Goal: Task Accomplishment & Management: Complete application form

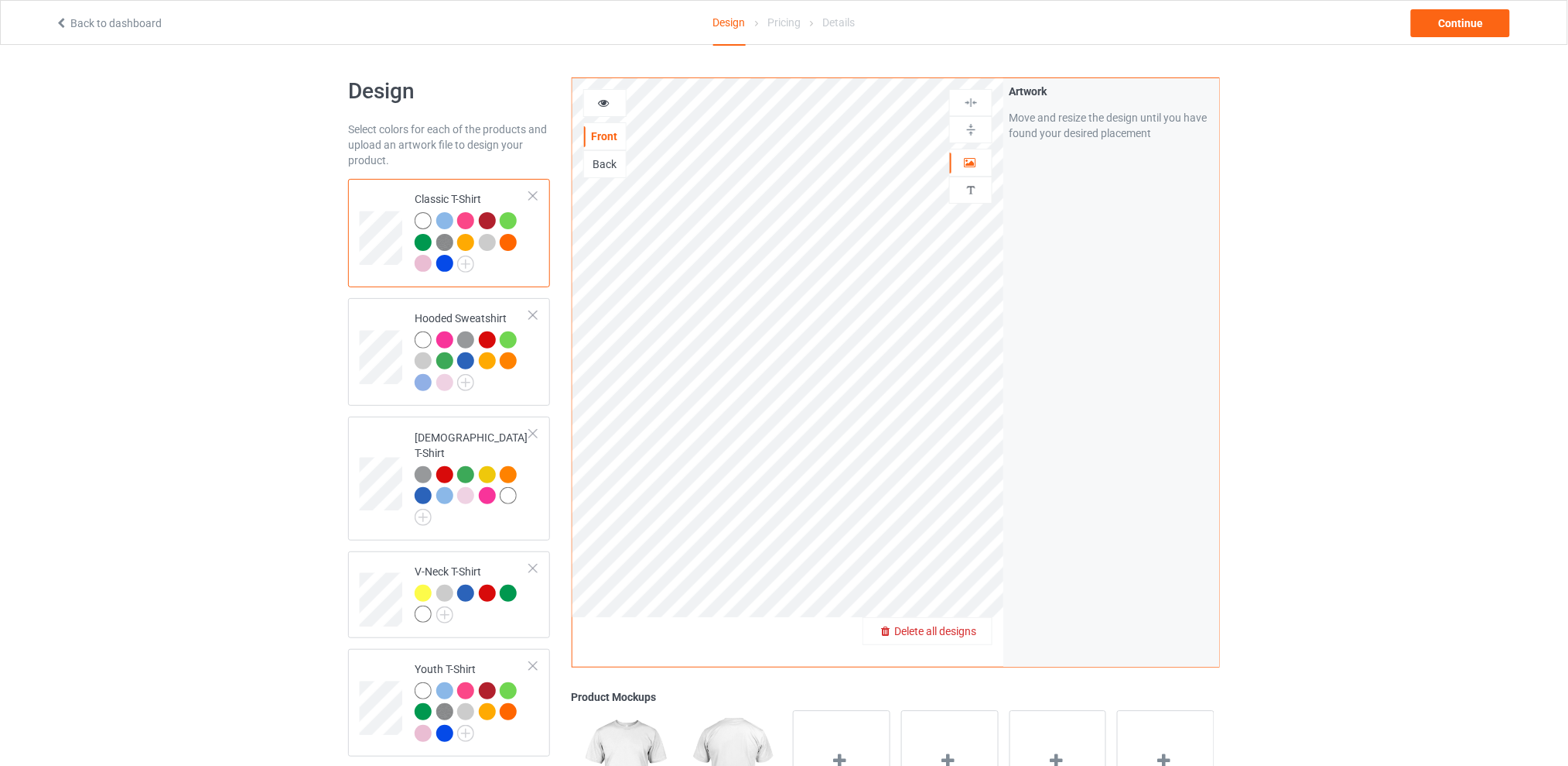
click at [973, 632] on span "Delete all designs" at bounding box center [935, 631] width 82 height 12
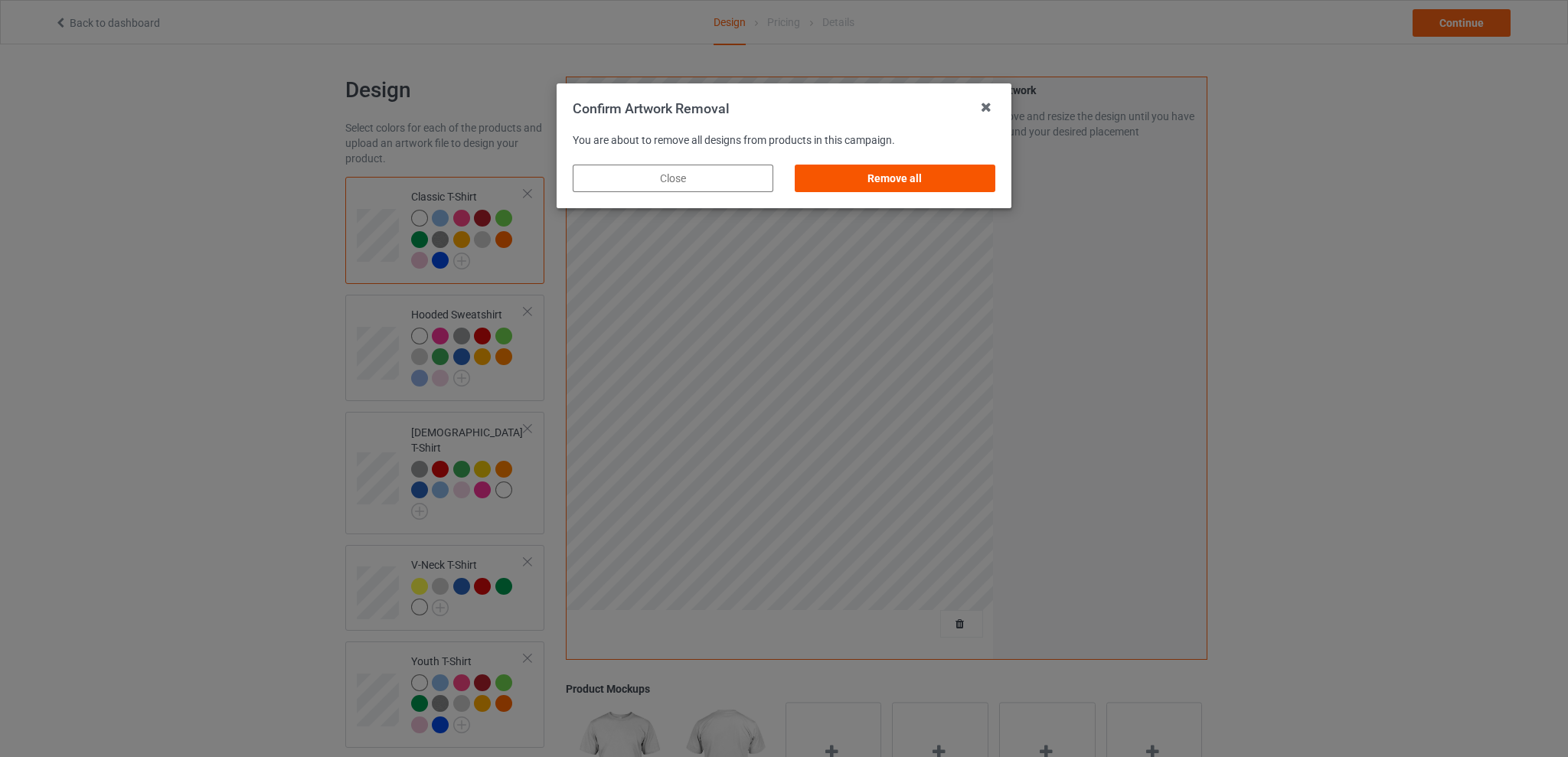
click at [935, 180] on div "Remove all" at bounding box center [895, 179] width 200 height 27
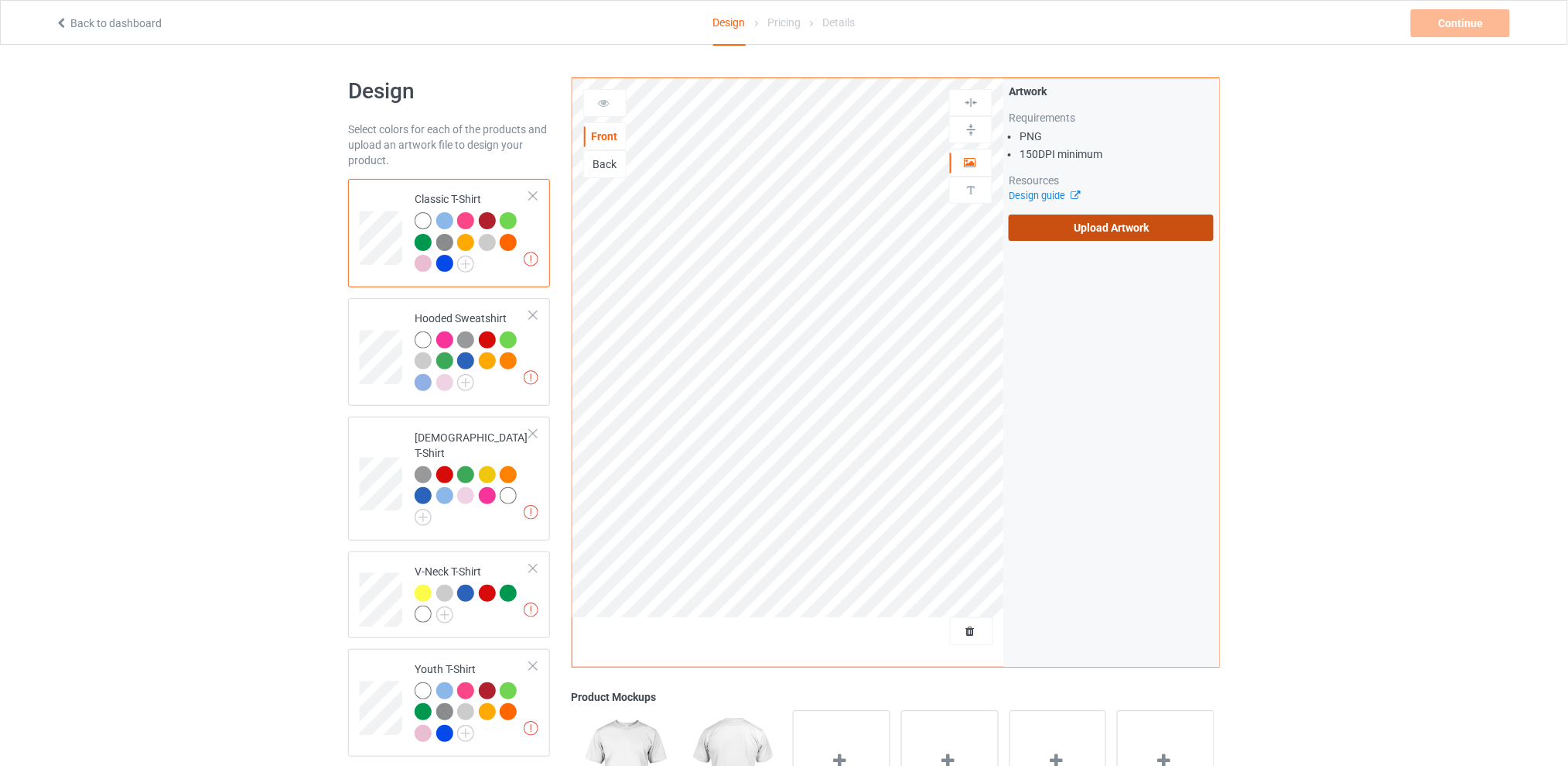
click at [1103, 223] on label "Upload Artwork" at bounding box center [1111, 228] width 205 height 26
click at [0, 0] on input "Upload Artwork" at bounding box center [0, 0] width 0 height 0
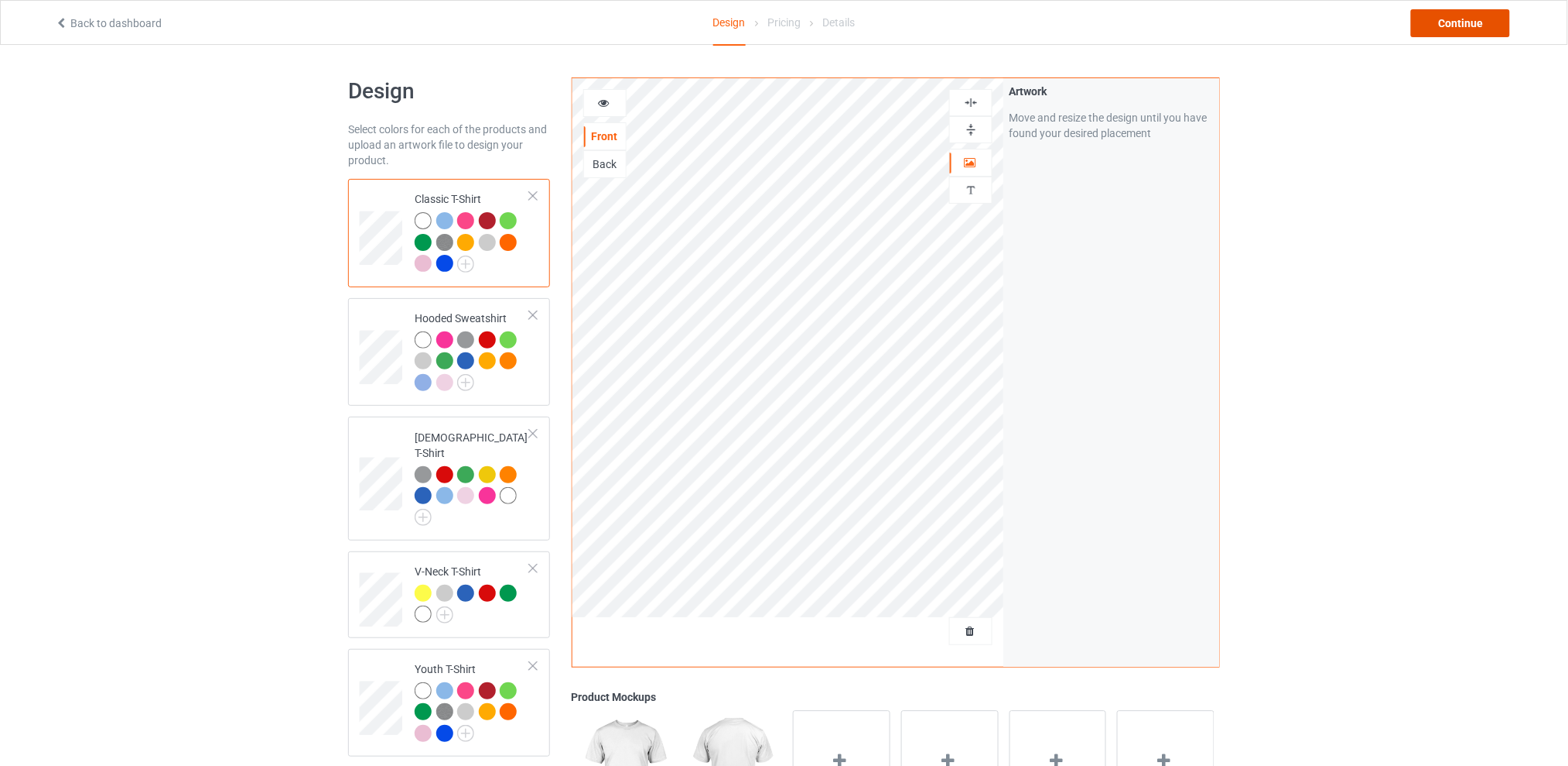
click at [1472, 25] on div "Continue" at bounding box center [1461, 23] width 99 height 28
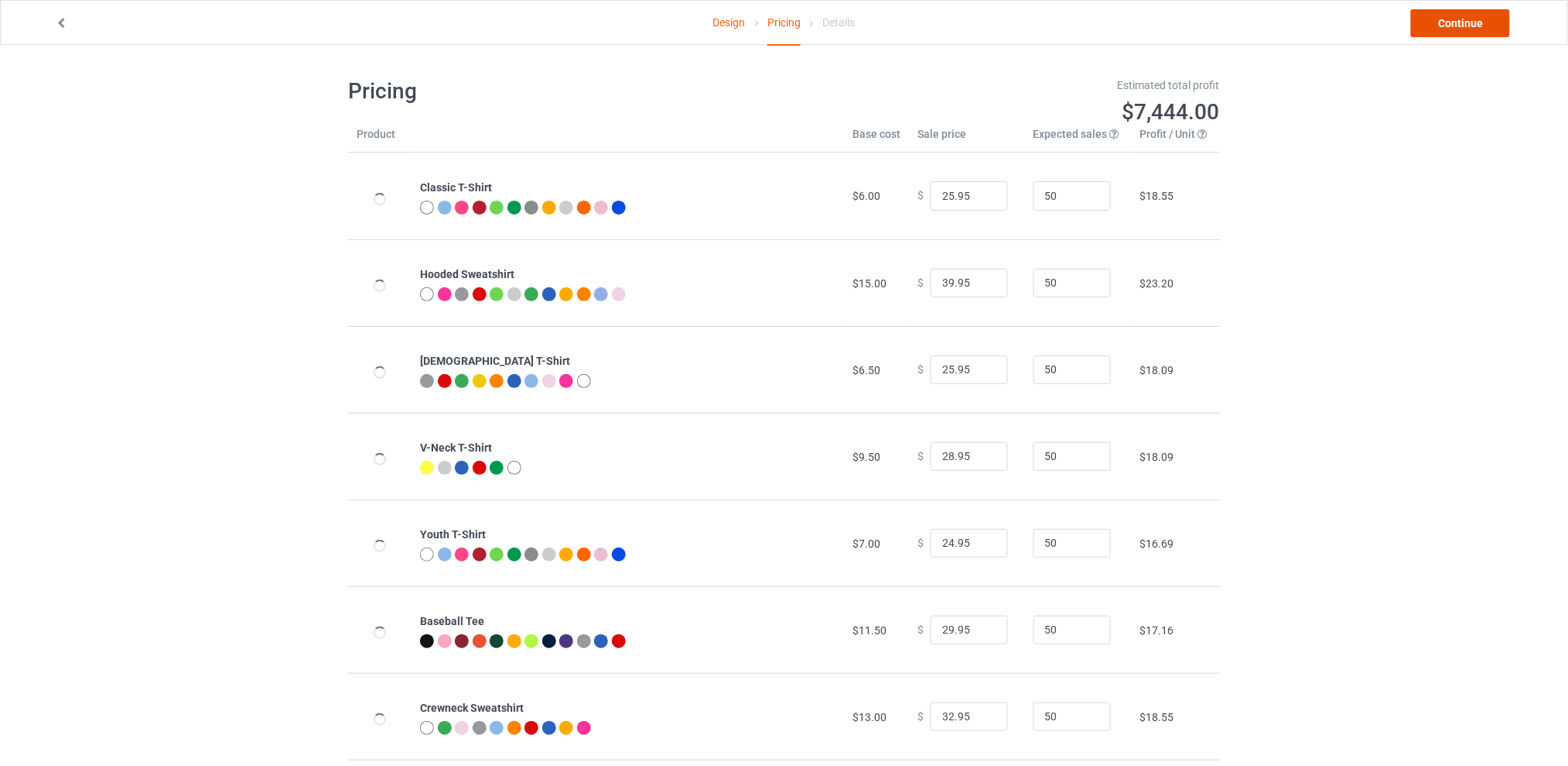
click at [1465, 25] on link "Continue" at bounding box center [1461, 23] width 99 height 28
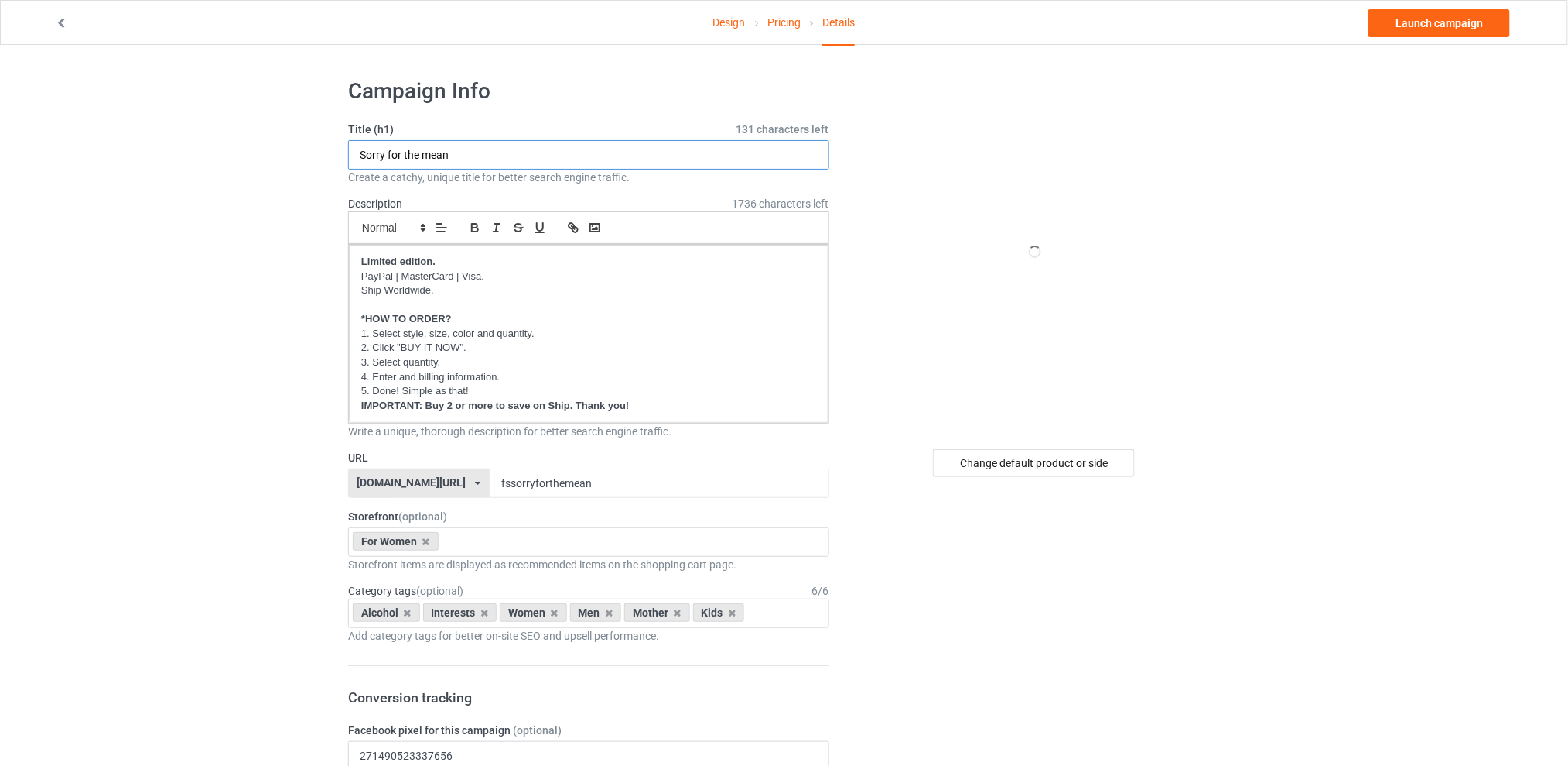
drag, startPoint x: 153, startPoint y: 171, endPoint x: 131, endPoint y: 171, distance: 22.0
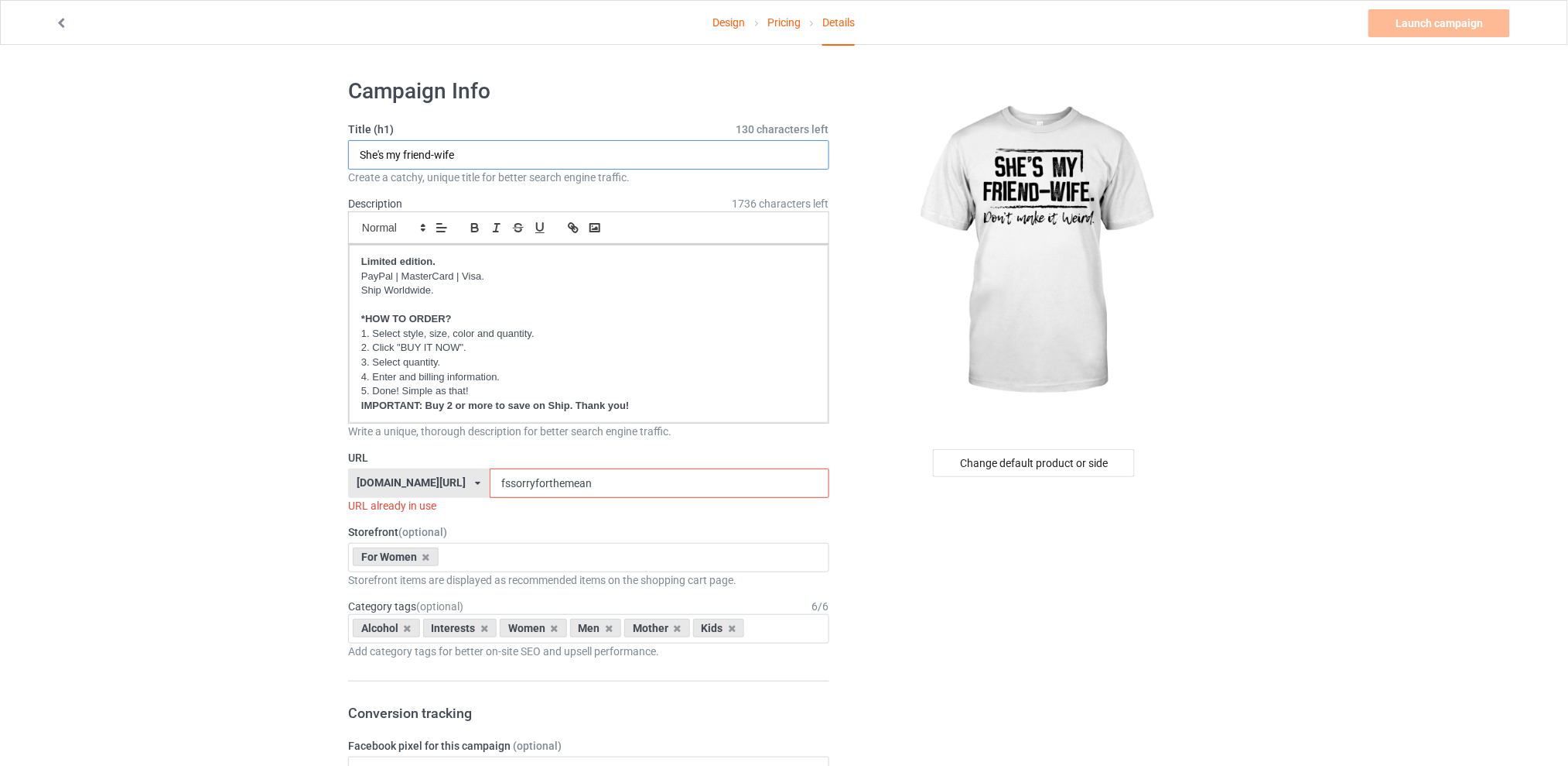
type input "She's my friend-wife"
drag, startPoint x: 633, startPoint y: 484, endPoint x: 448, endPoint y: 476, distance: 185.2
click at [448, 476] on div "[DOMAIN_NAME][URL] [DOMAIN_NAME][URL] [DOMAIN_NAME][URL] [DOMAIN_NAME][URL] 5d7…" at bounding box center [589, 483] width 482 height 30
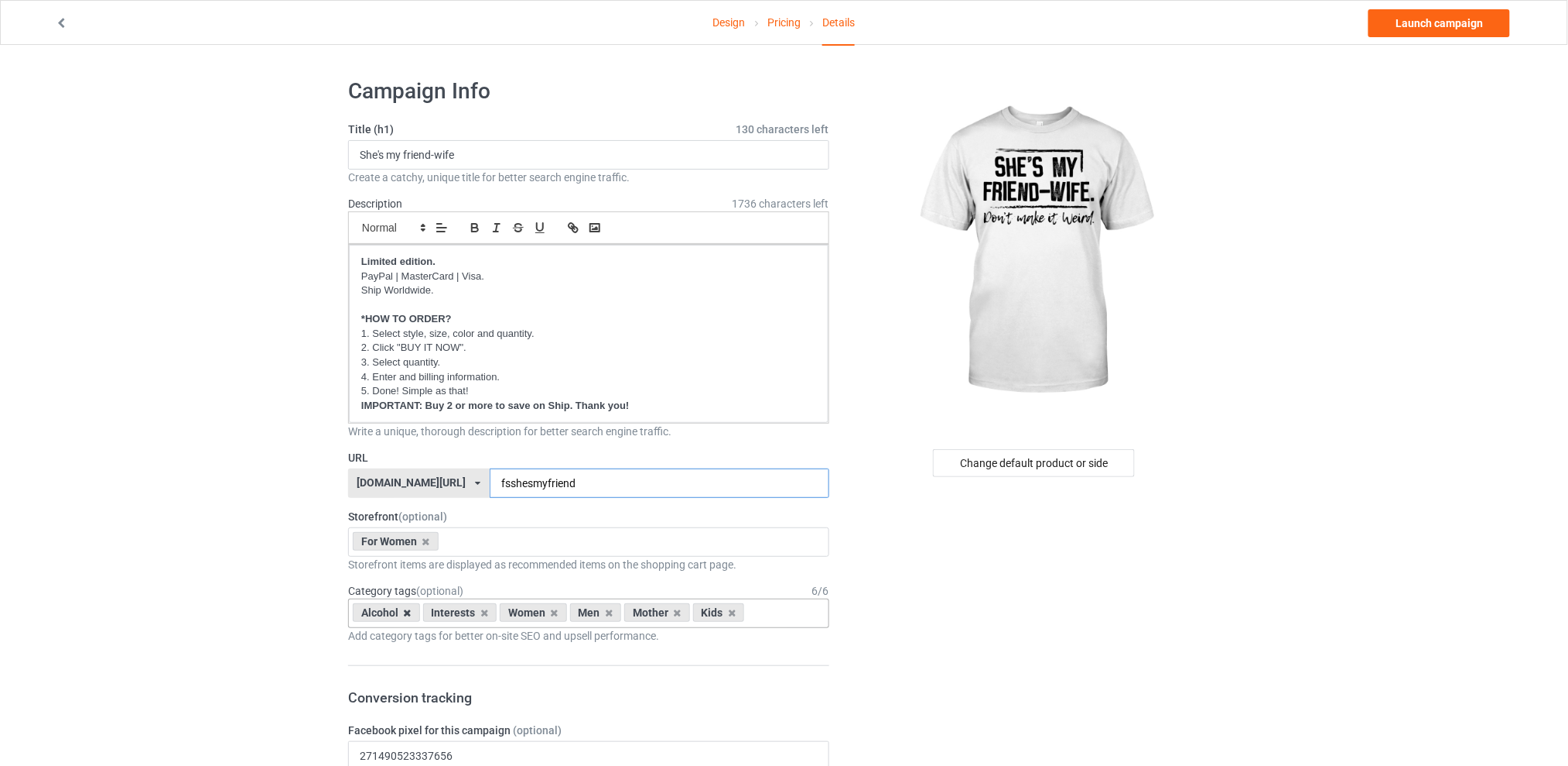
type input "fsshesmyfriend"
click at [407, 612] on icon at bounding box center [408, 613] width 8 height 10
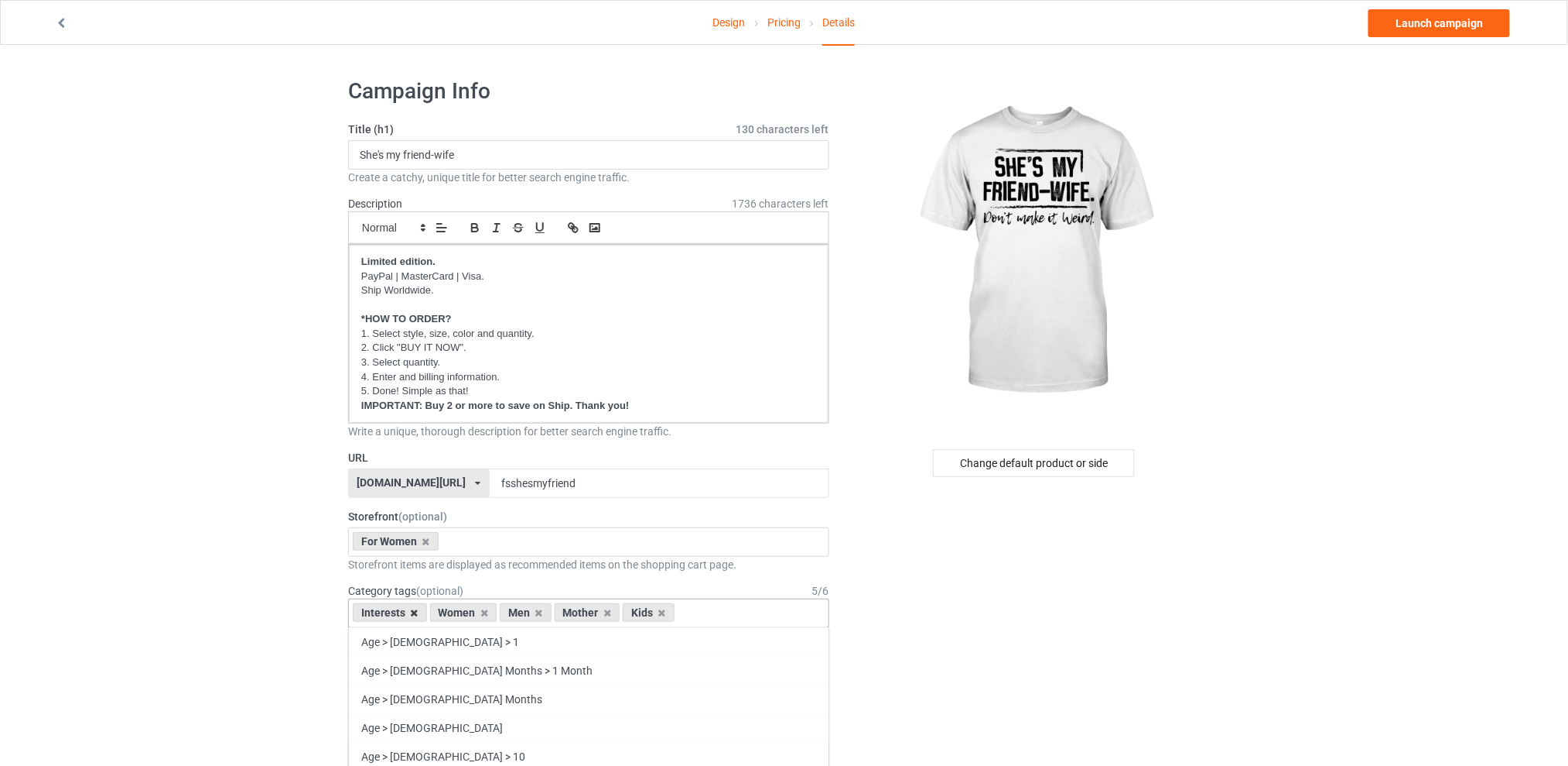
click at [412, 612] on icon at bounding box center [415, 613] width 8 height 10
click at [461, 612] on icon at bounding box center [462, 613] width 8 height 10
click at [472, 608] on icon at bounding box center [476, 613] width 8 height 10
click at [464, 614] on icon at bounding box center [462, 613] width 8 height 10
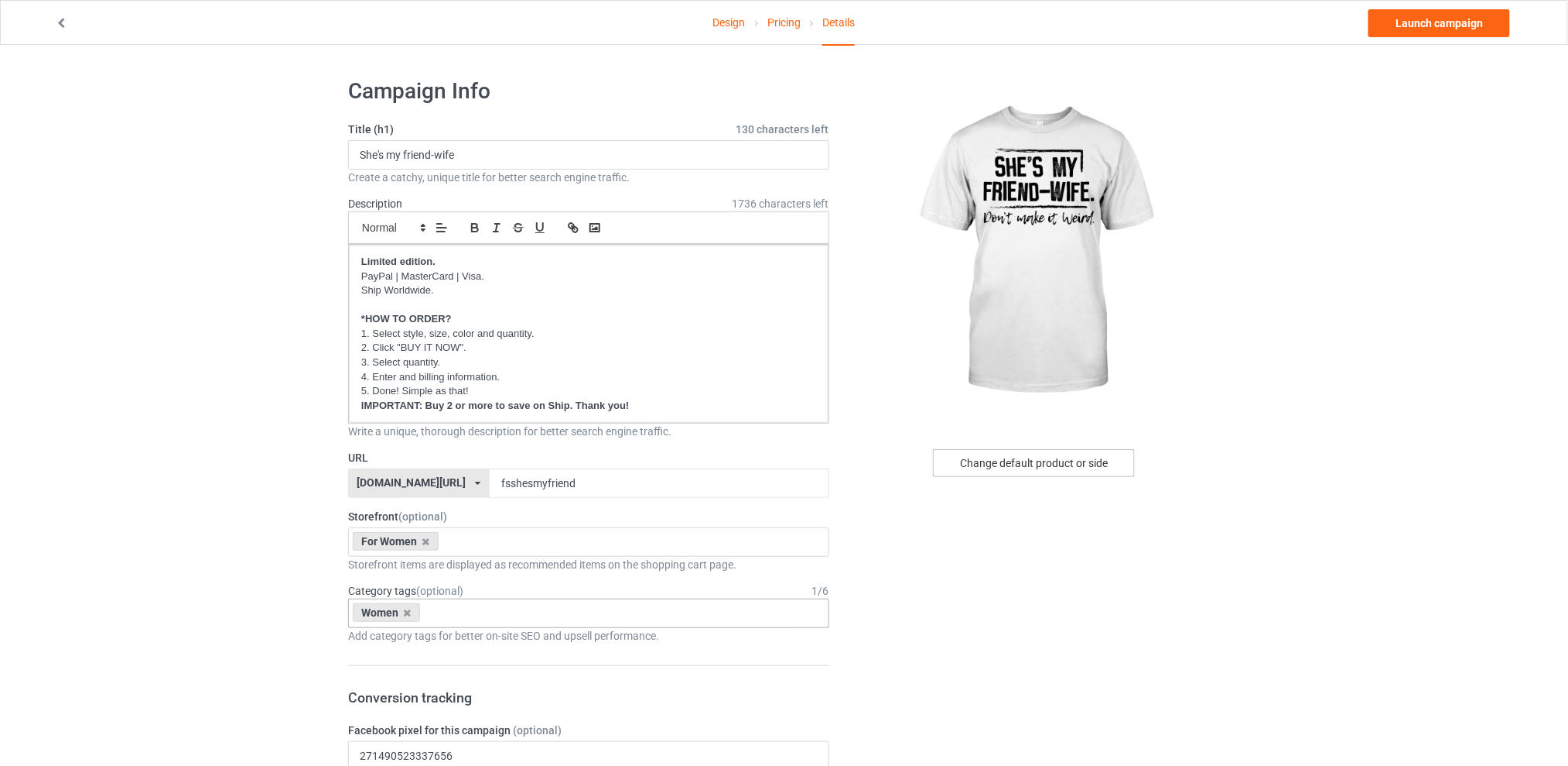
click at [984, 470] on div "Change default product or side" at bounding box center [1034, 463] width 202 height 28
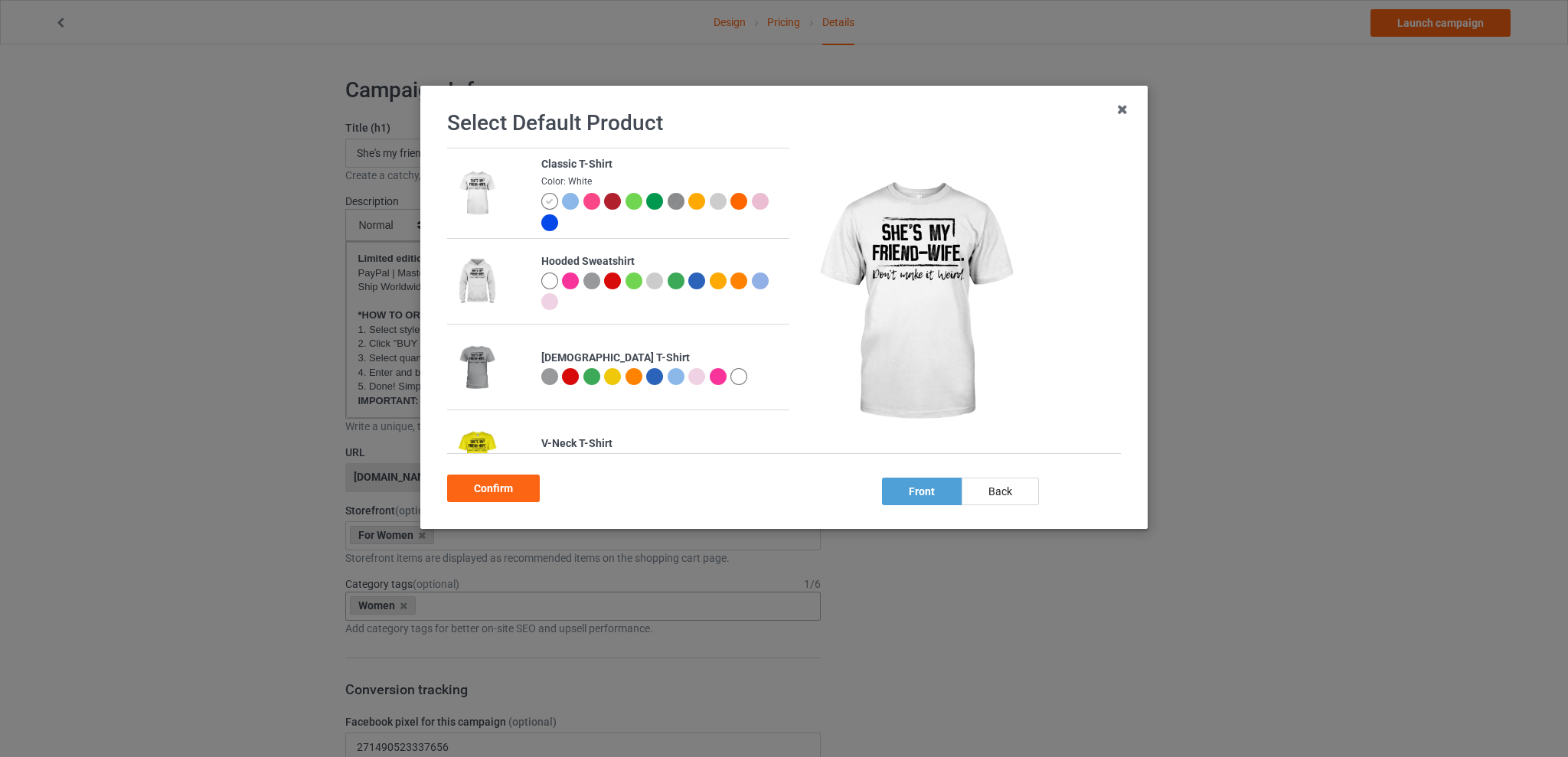
click at [629, 197] on div at bounding box center [634, 200] width 17 height 17
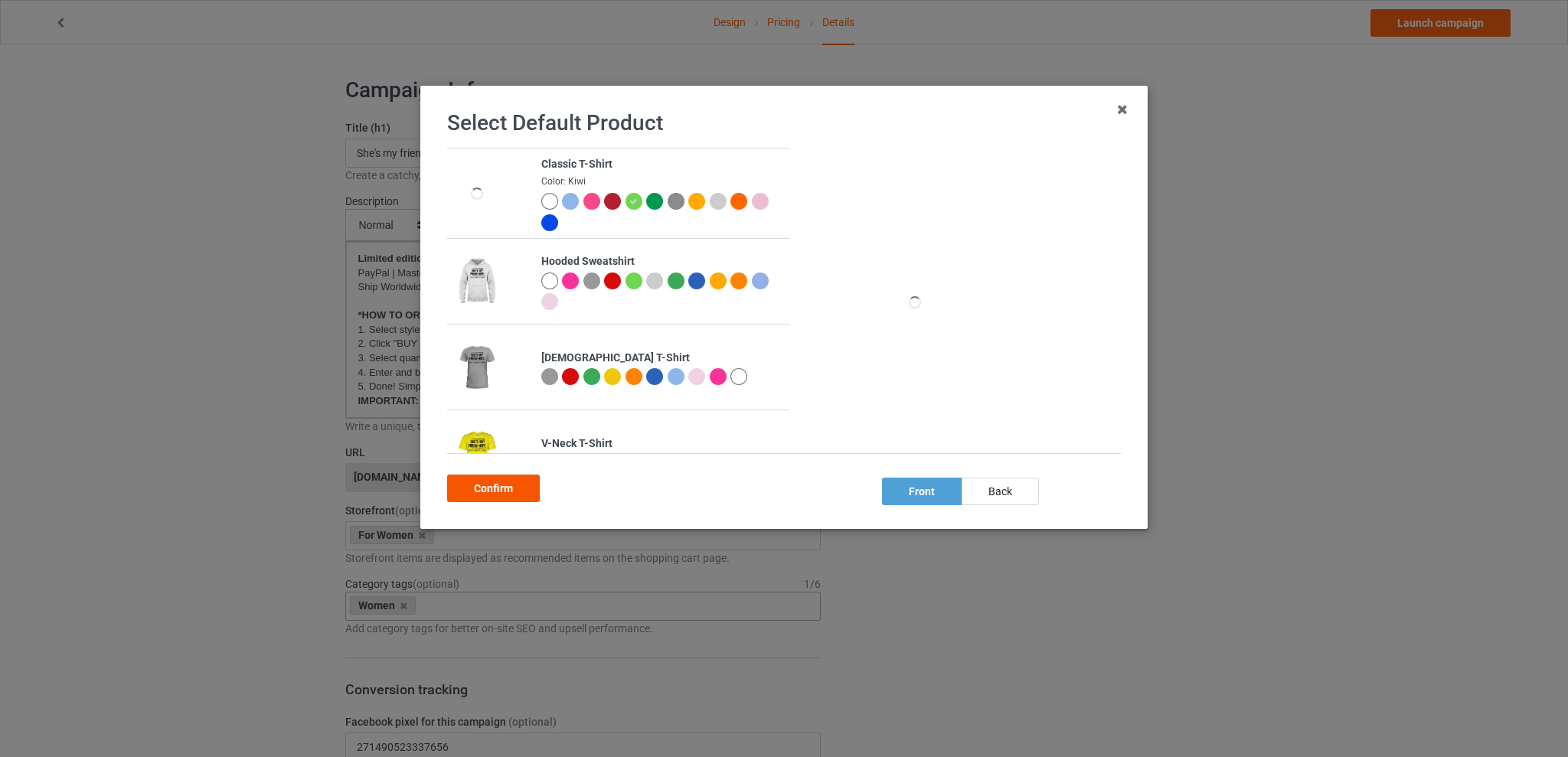
click at [480, 487] on div "Confirm" at bounding box center [493, 488] width 92 height 27
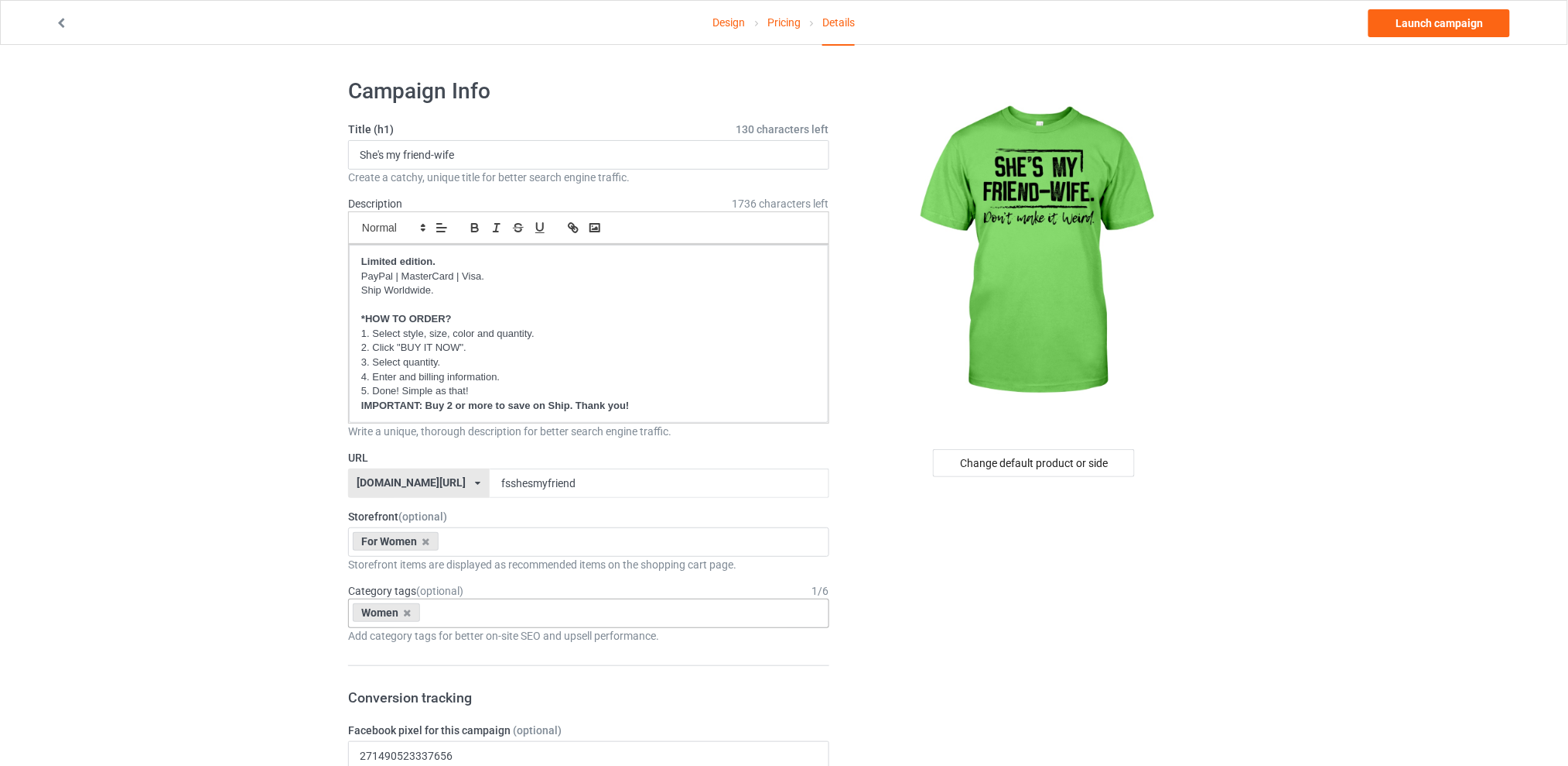
click at [1395, 26] on link "Launch campaign" at bounding box center [1439, 23] width 142 height 28
